Goal: Transaction & Acquisition: Purchase product/service

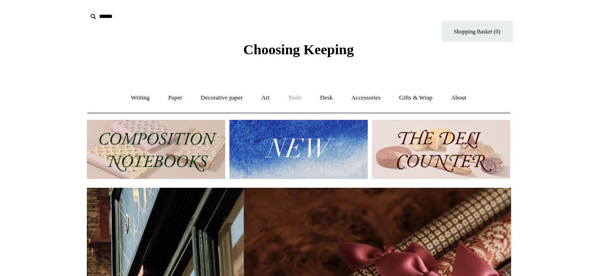
scroll to position [0, 848]
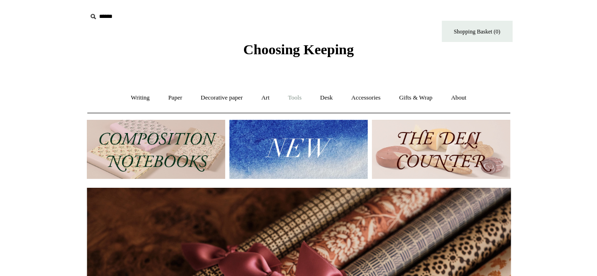
click at [291, 94] on link "Tools +" at bounding box center [294, 97] width 31 height 25
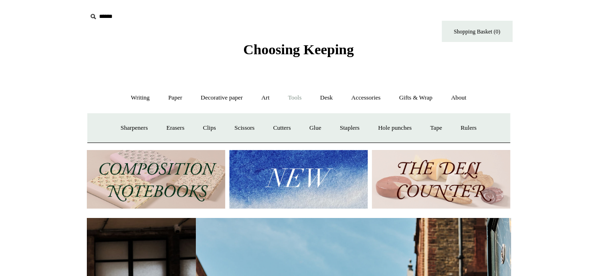
scroll to position [0, 424]
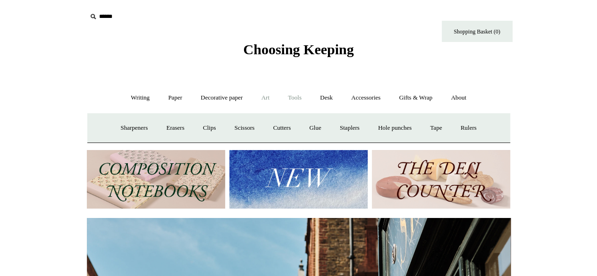
click at [262, 103] on link "Art +" at bounding box center [265, 97] width 25 height 25
click at [131, 100] on link "Writing +" at bounding box center [140, 97] width 36 height 25
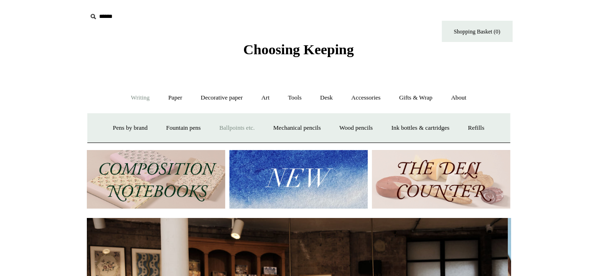
scroll to position [0, 0]
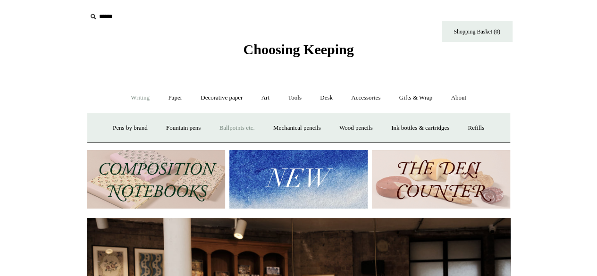
click at [228, 129] on link "Ballpoints etc. +" at bounding box center [237, 128] width 52 height 25
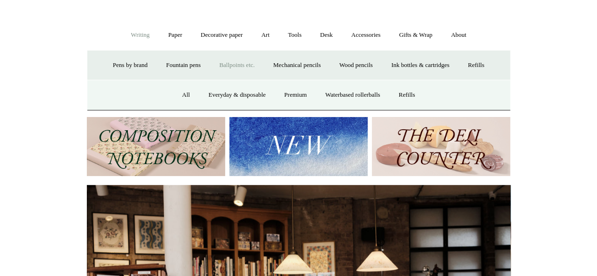
scroll to position [11, 0]
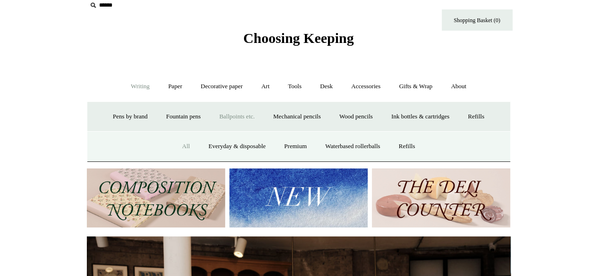
click at [179, 147] on link "All" at bounding box center [186, 146] width 25 height 25
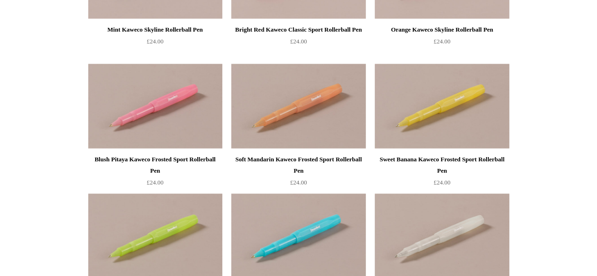
scroll to position [755, 0]
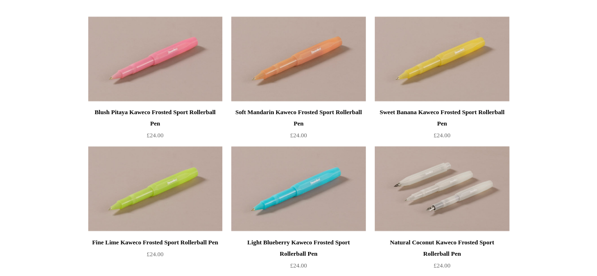
click at [461, 194] on img at bounding box center [442, 188] width 134 height 85
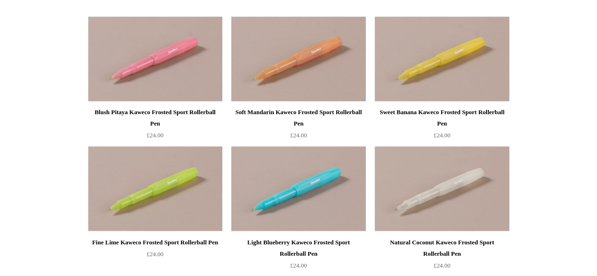
scroll to position [1038, 0]
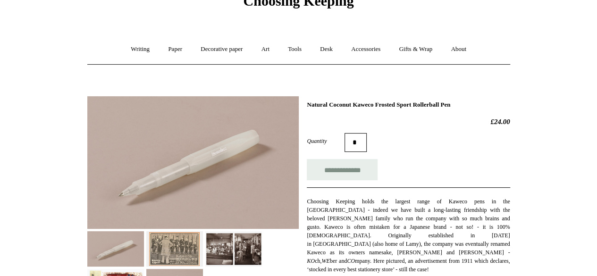
scroll to position [94, 0]
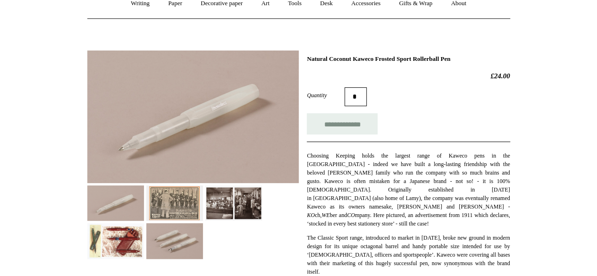
click at [169, 245] on img at bounding box center [174, 240] width 57 height 35
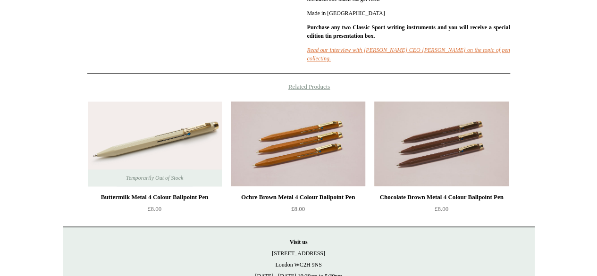
scroll to position [566, 0]
